Goal: Task Accomplishment & Management: Complete application form

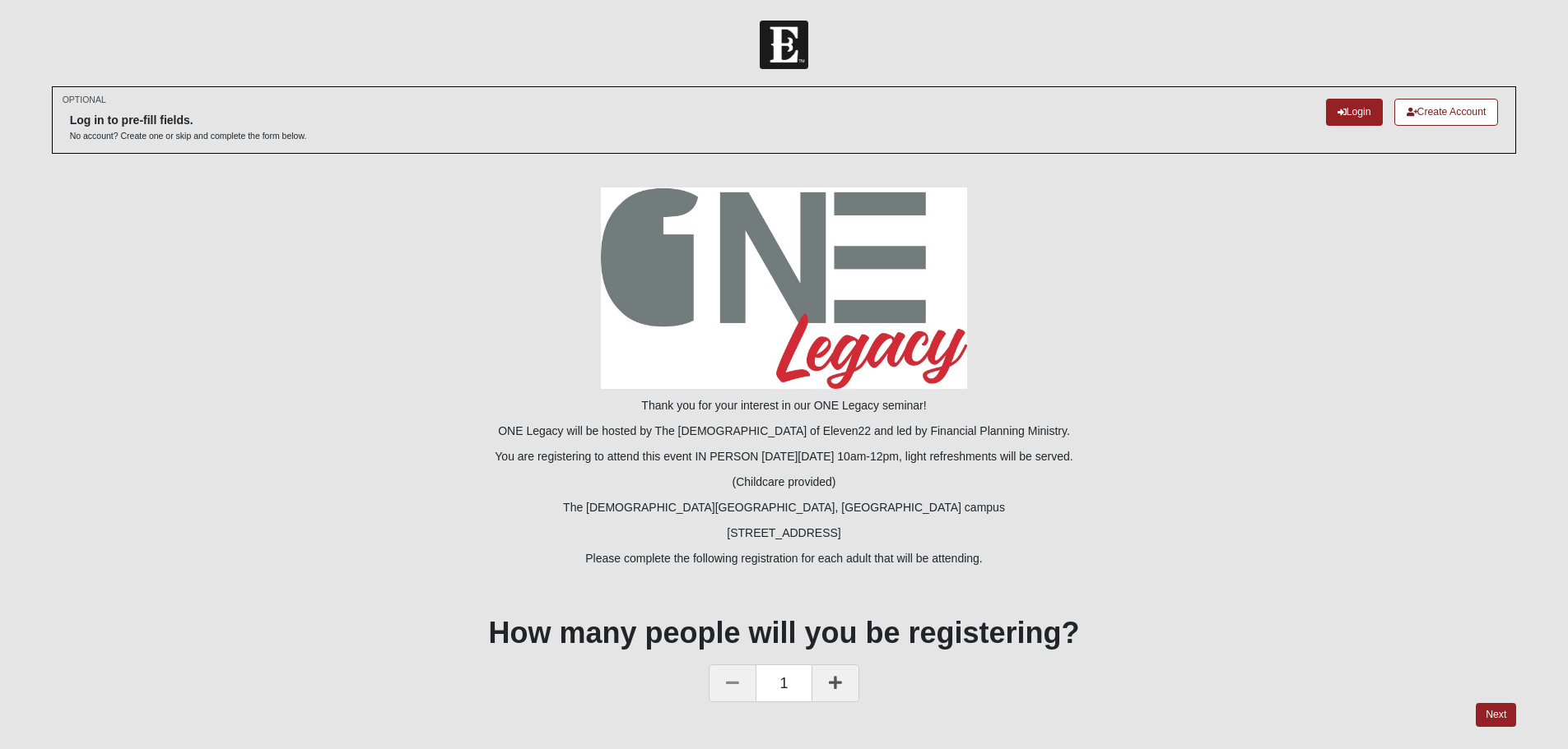
scroll to position [51, 0]
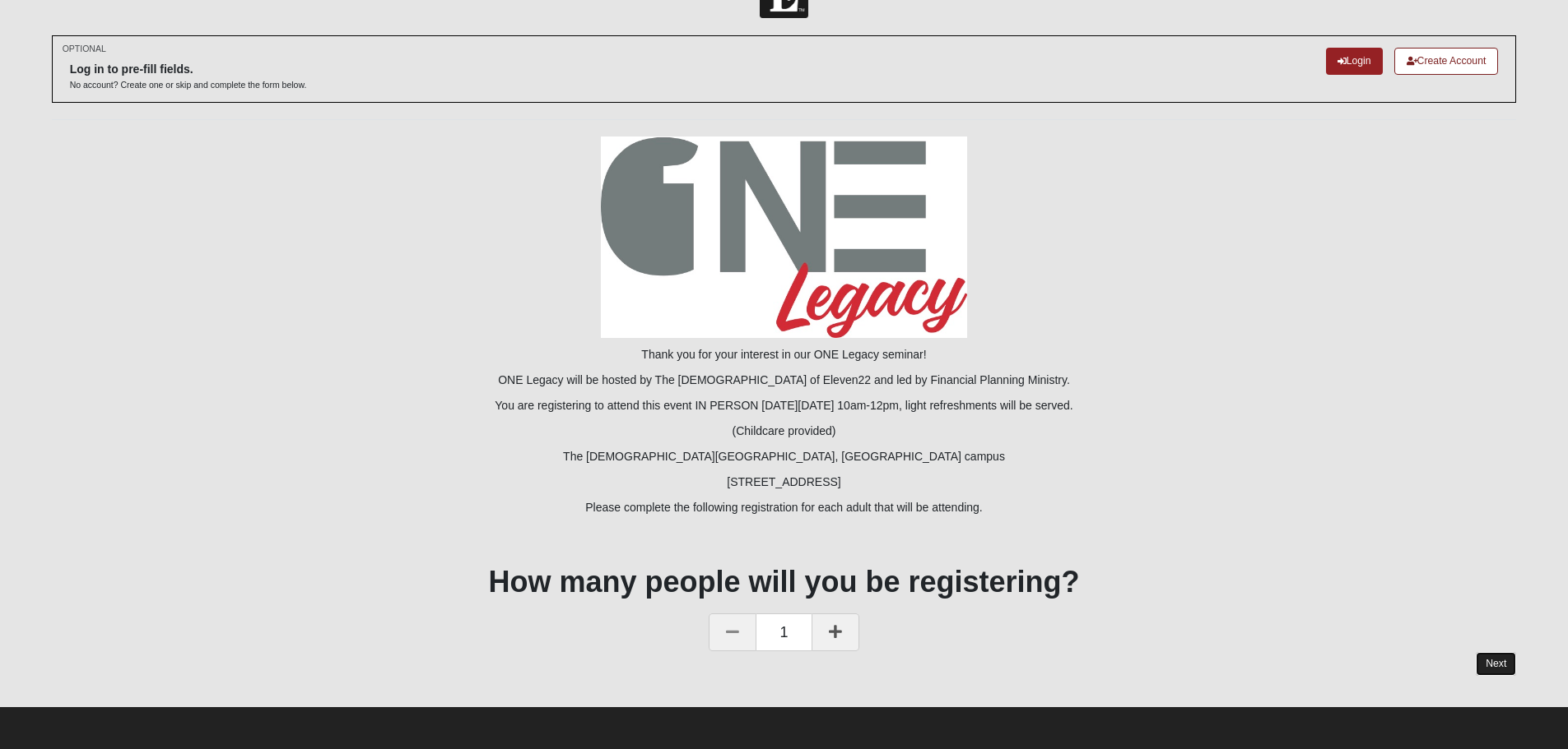
click at [1493, 663] on link "Next" at bounding box center [1496, 663] width 40 height 24
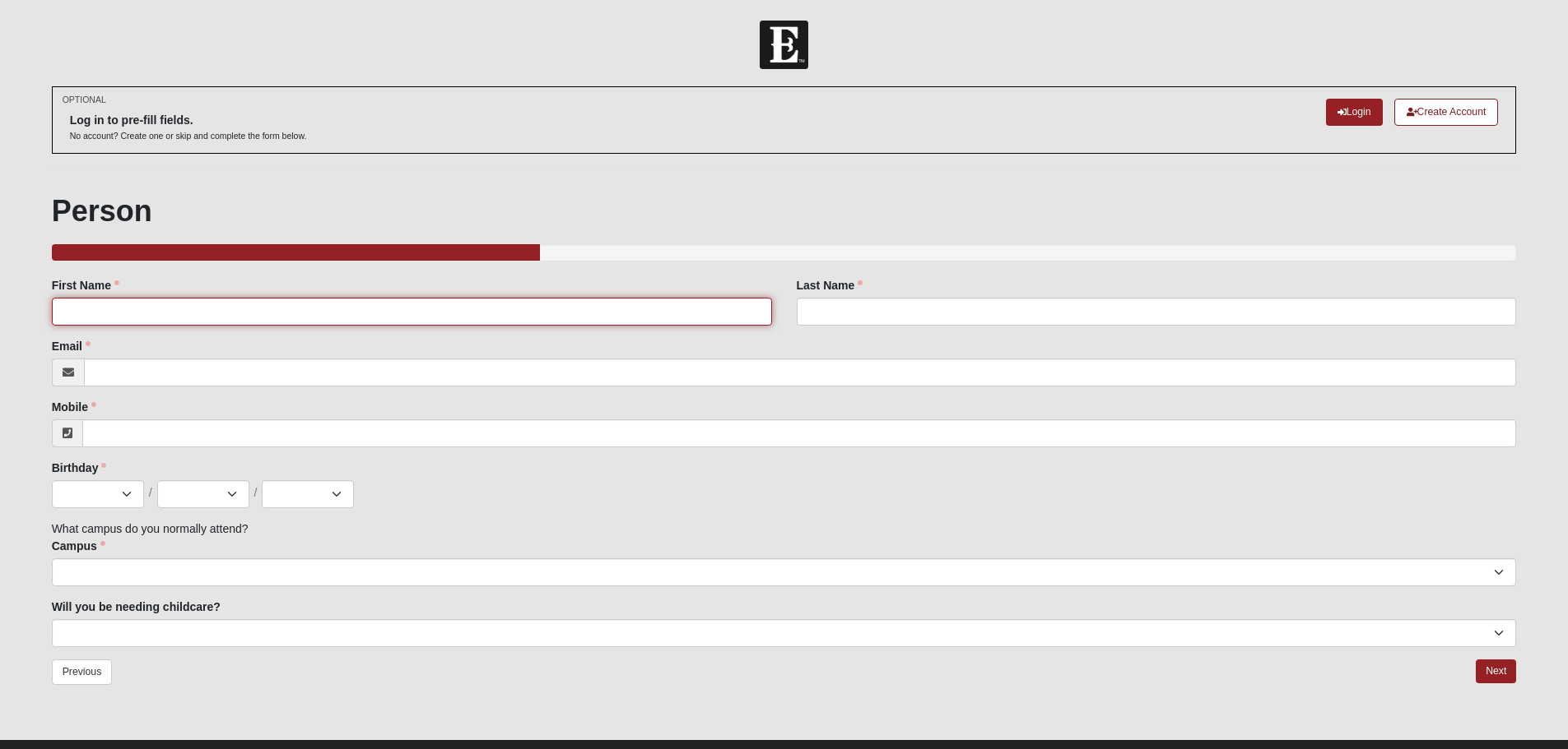
click at [69, 314] on input "First Name" at bounding box center [412, 312] width 720 height 28
type input "April"
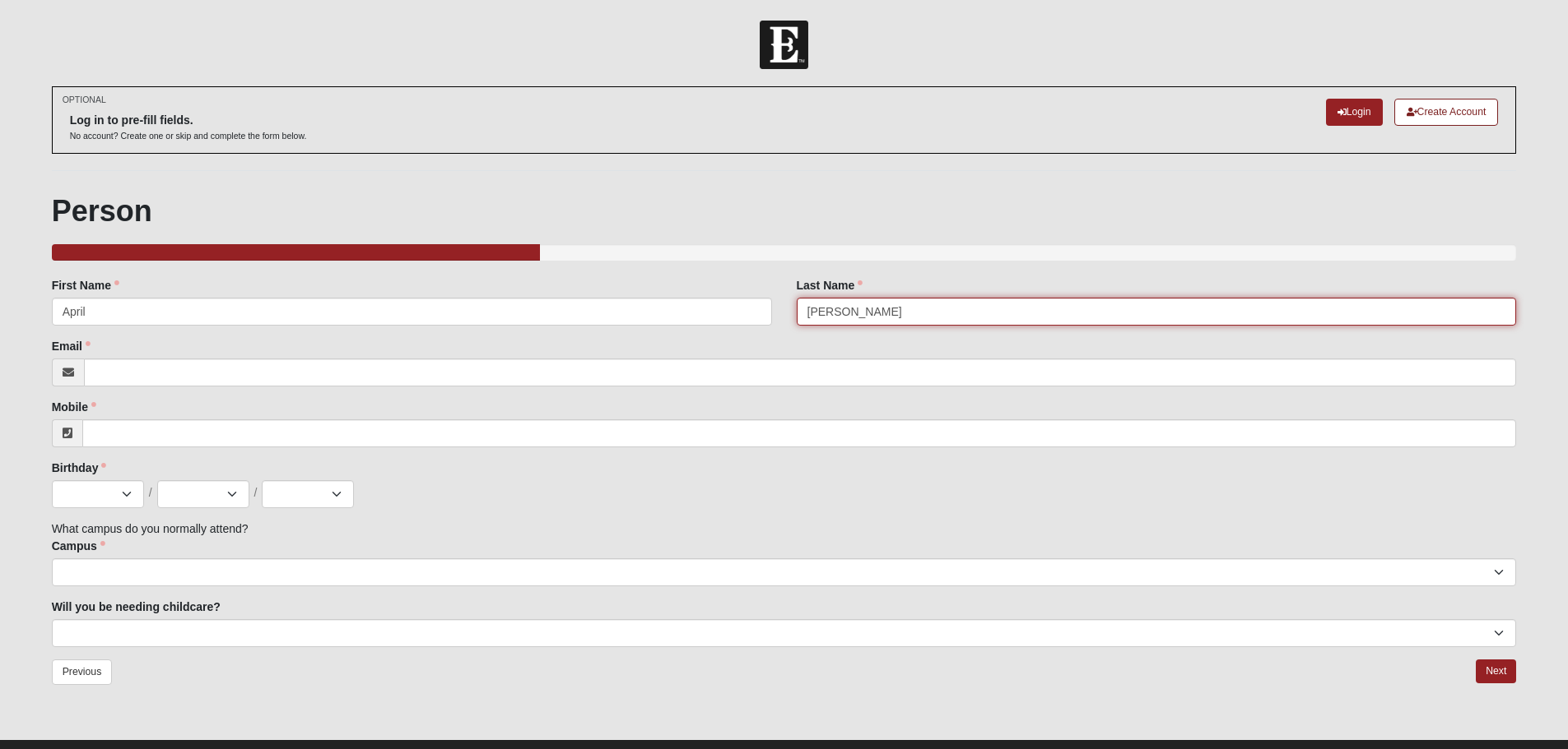
type input "[PERSON_NAME]"
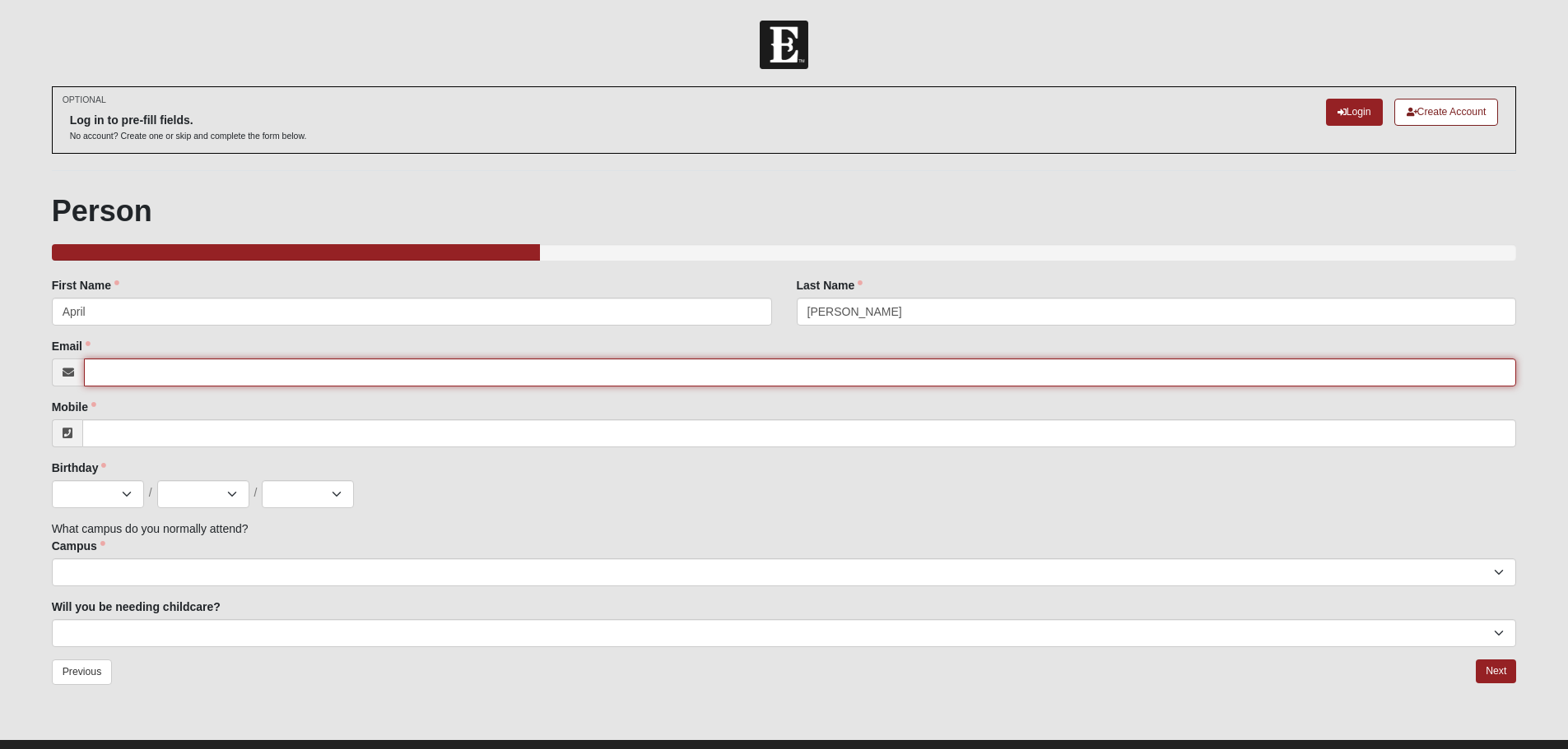
click at [236, 373] on input "Email" at bounding box center [800, 373] width 1433 height 28
type input "[EMAIL_ADDRESS][DOMAIN_NAME]"
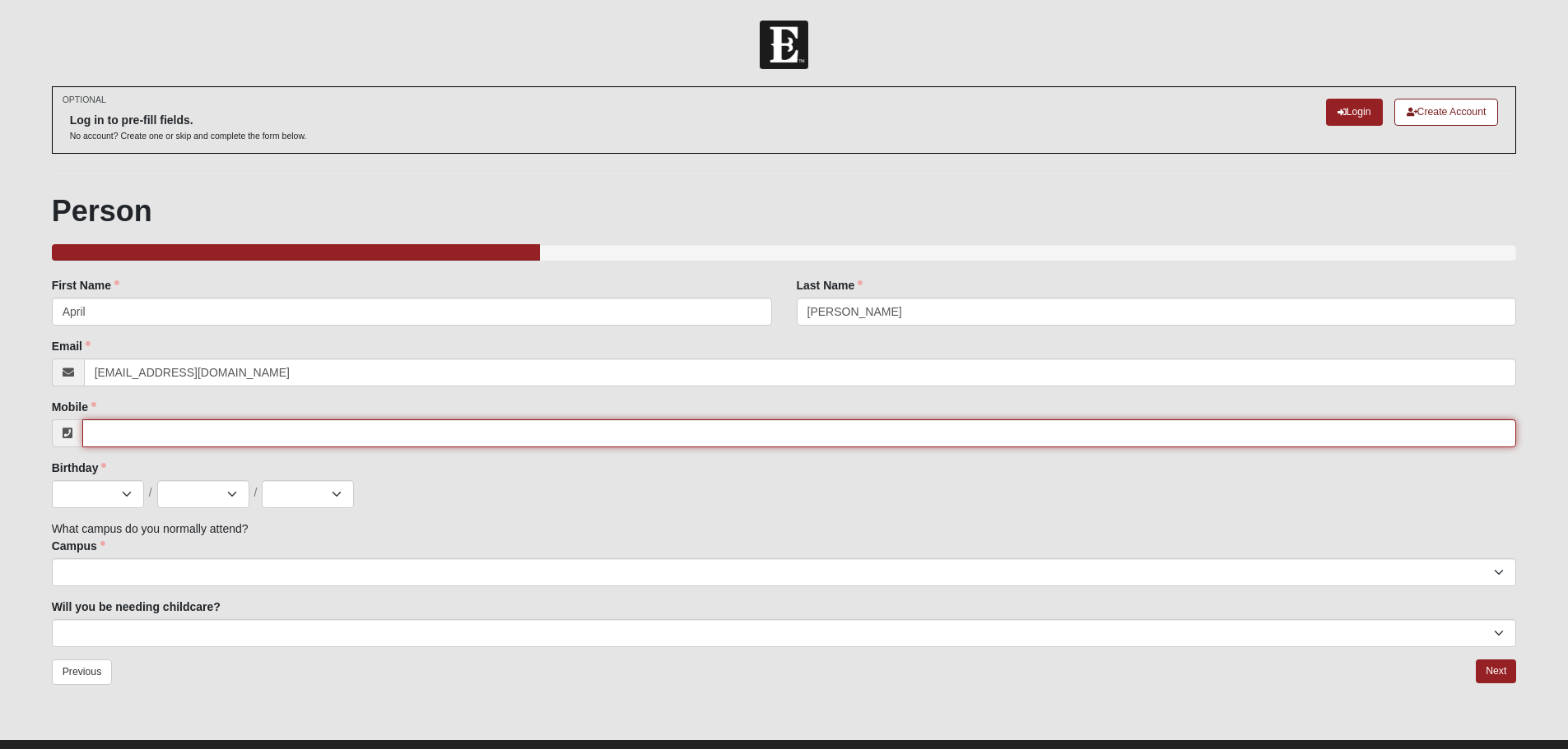
click at [196, 428] on input "Mobile" at bounding box center [800, 434] width 1435 height 28
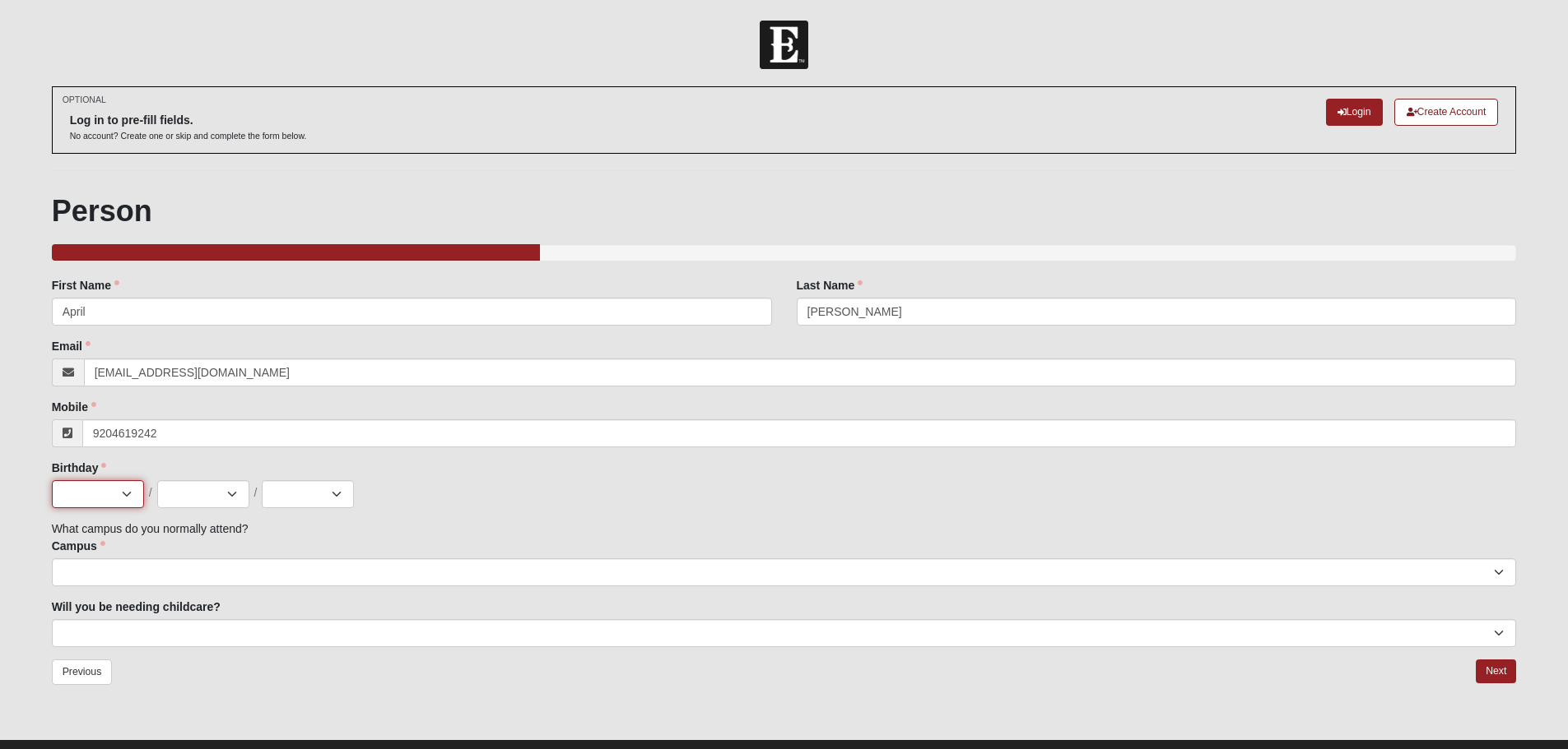
type input "[PHONE_NUMBER]"
click at [113, 496] on select "Jan Feb Mar Apr May Jun [DATE] Aug Sep Oct Nov Dec" at bounding box center [98, 495] width 92 height 28
select select "3"
click at [52, 481] on select "Jan Feb Mar Apr May Jun [DATE] Aug Sep Oct Nov Dec" at bounding box center [98, 495] width 92 height 28
click at [187, 497] on select "1 2 3 4 5 6 7 8 9 10 11 12 13 14 15 16 17 18 19 20 21 22 23 24 25 26 27 28 29 3…" at bounding box center [203, 495] width 92 height 28
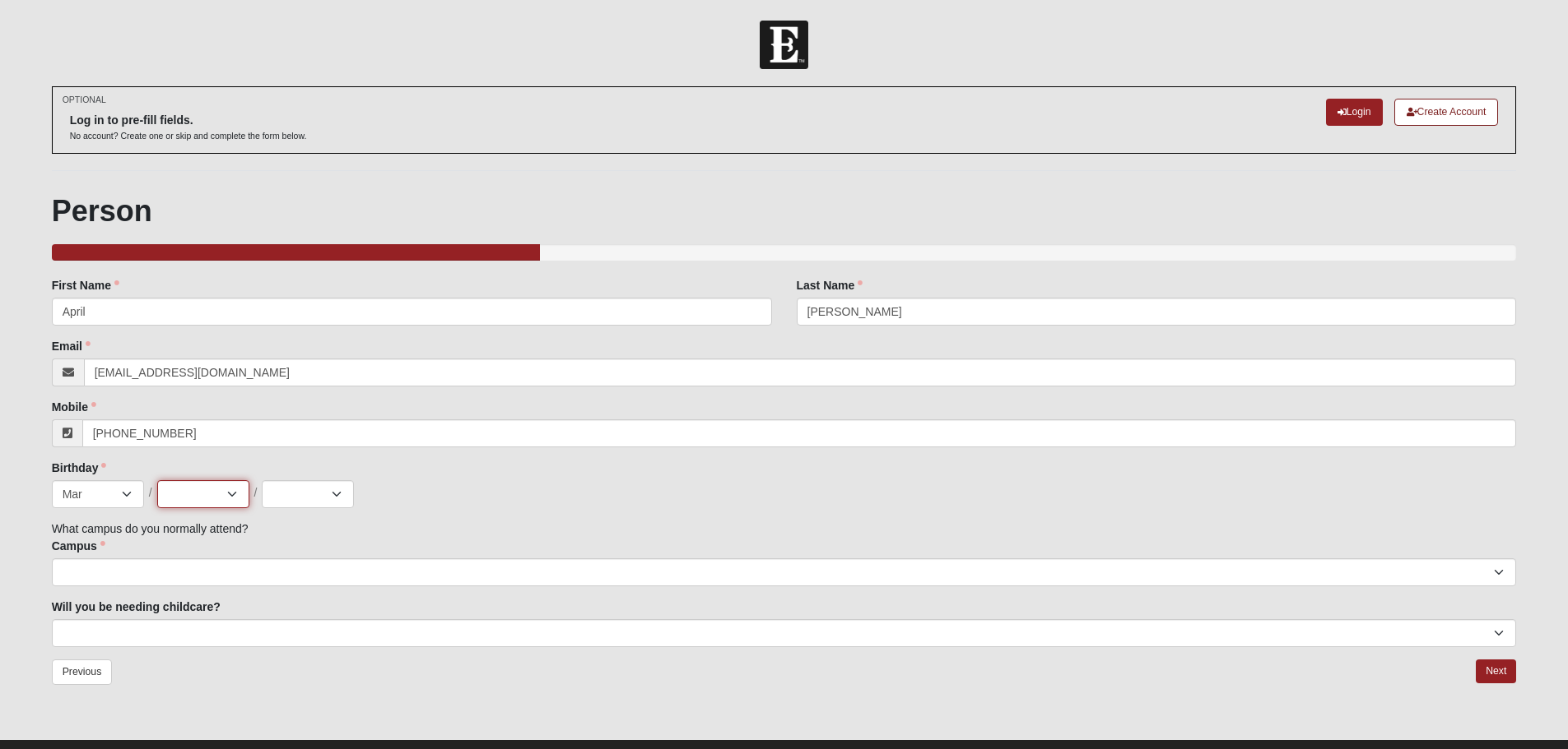
select select "11"
click at [157, 481] on select "1 2 3 4 5 6 7 8 9 10 11 12 13 14 15 16 17 18 19 20 21 22 23 24 25 26 27 28 29 3…" at bounding box center [203, 495] width 92 height 28
click at [301, 491] on select "2025 2024 2023 2022 2021 2020 2019 2018 2017 2016 2015 2014 2013 2012 2011 2010…" at bounding box center [308, 495] width 92 height 28
select select "1977"
click at [262, 481] on select "2025 2024 2023 2022 2021 2020 2019 2018 2017 2016 2015 2014 2013 2012 2011 2010…" at bounding box center [308, 495] width 92 height 28
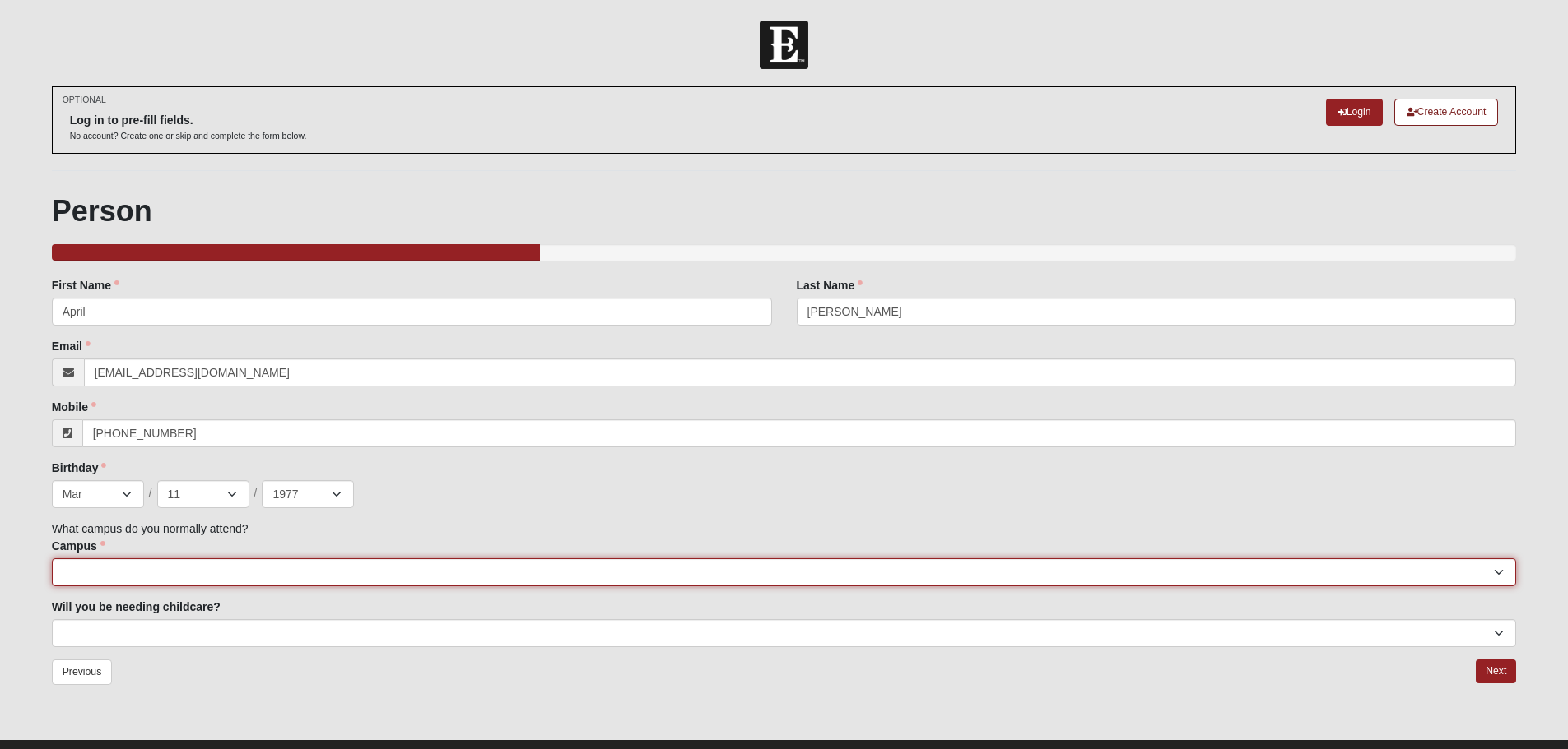
click at [160, 569] on select "[GEOGRAPHIC_DATA] [GEOGRAPHIC_DATA] (Coming Soon) Eleven22 Online [PERSON_NAME]…" at bounding box center [784, 573] width 1465 height 28
select select "3"
click at [52, 559] on select "[GEOGRAPHIC_DATA] [GEOGRAPHIC_DATA] (Coming Soon) Eleven22 Online [PERSON_NAME]…" at bounding box center [784, 573] width 1465 height 28
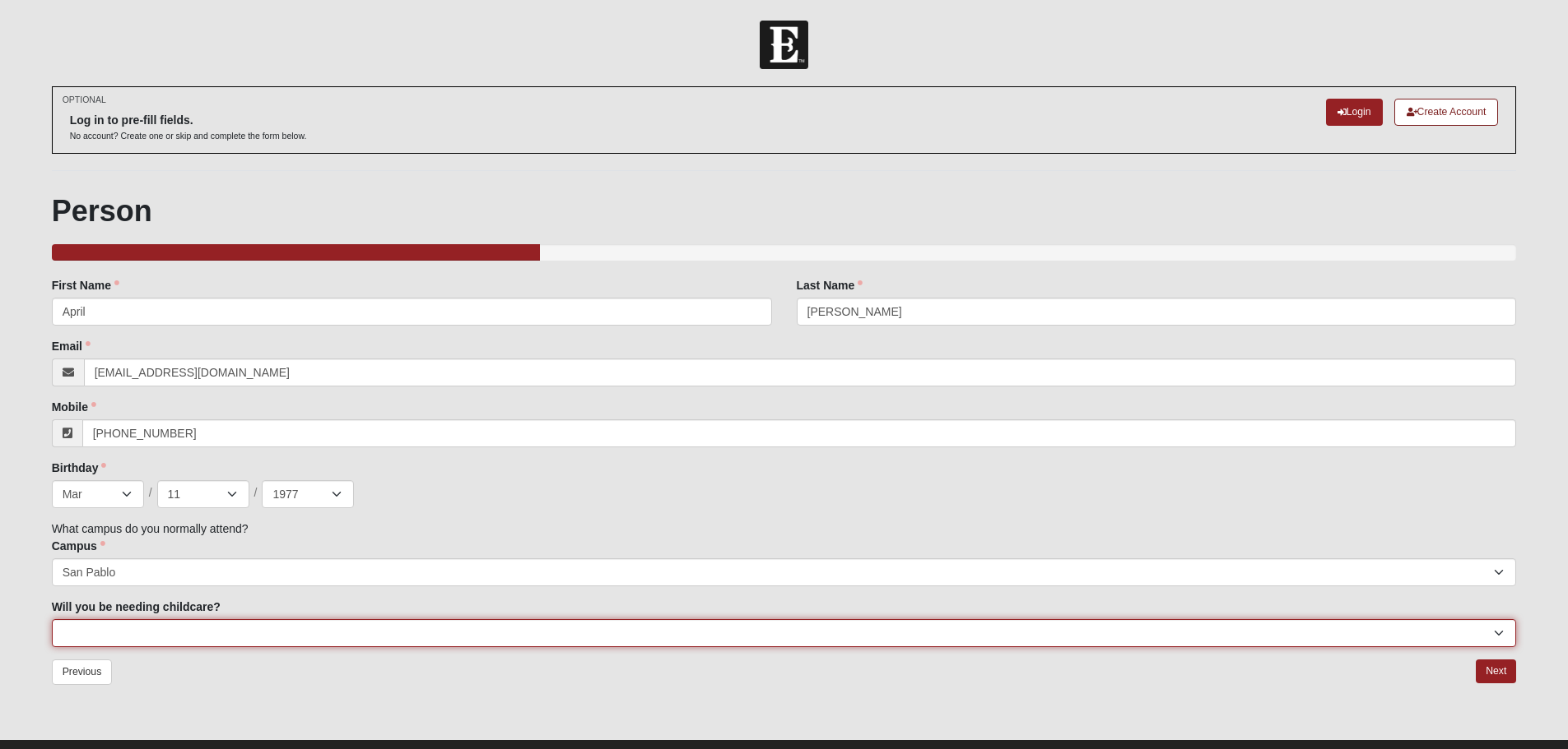
click at [189, 631] on select "No Yes" at bounding box center [784, 633] width 1465 height 28
select select "No"
click at [52, 619] on select "No Yes" at bounding box center [784, 633] width 1465 height 28
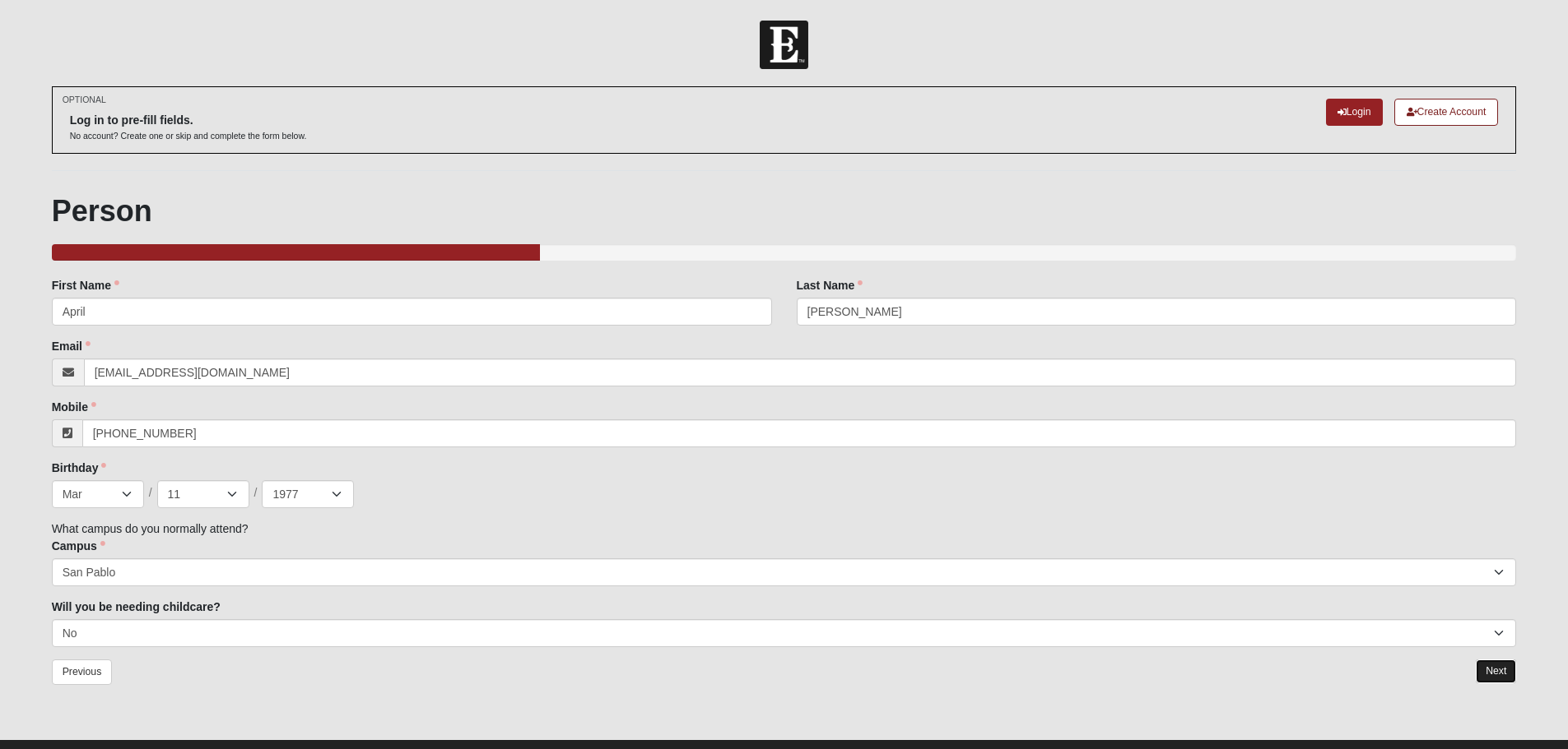
click at [1491, 673] on link "Next" at bounding box center [1496, 671] width 40 height 24
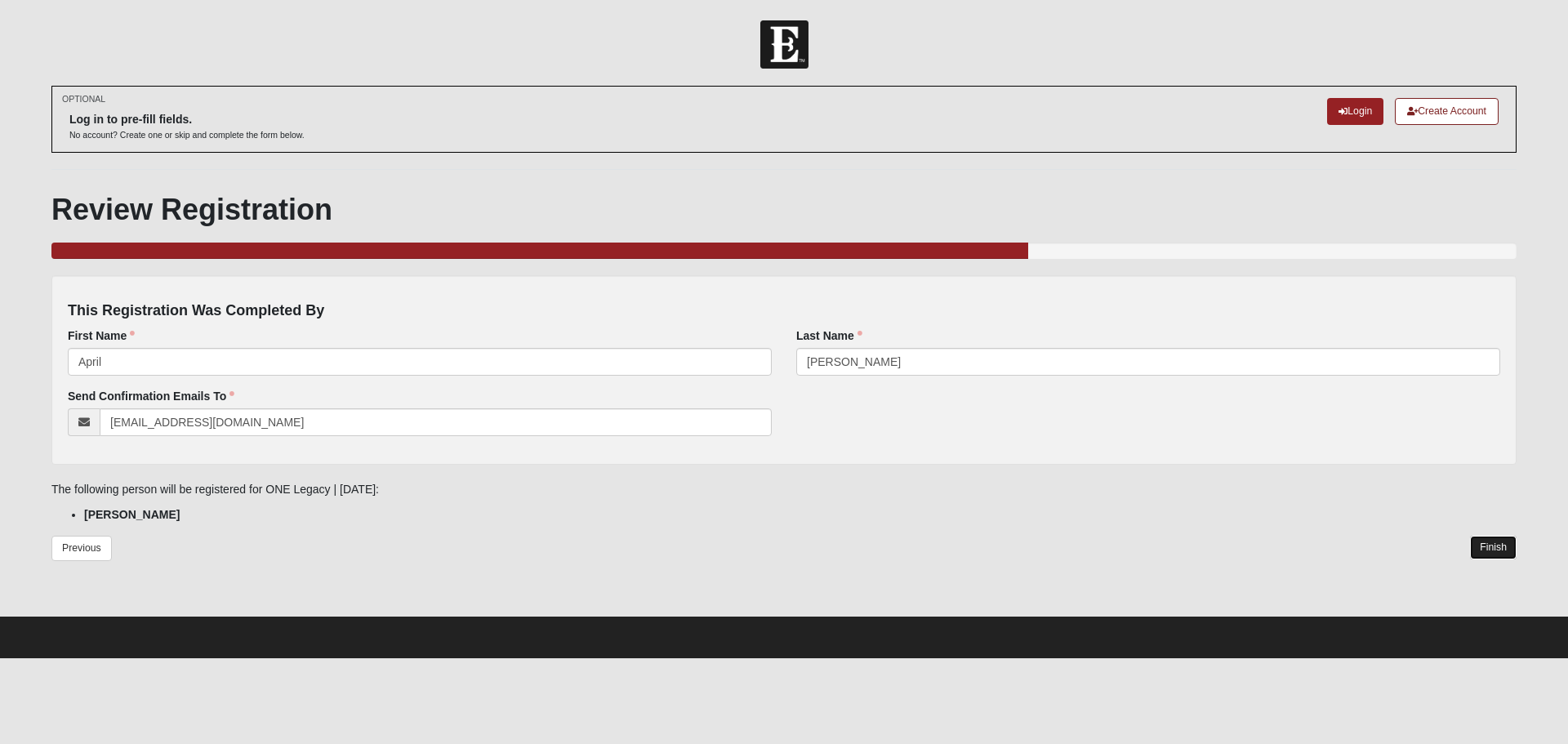
click at [1499, 546] on link "Finish" at bounding box center [1493, 548] width 47 height 24
